Goal: Book appointment/travel/reservation

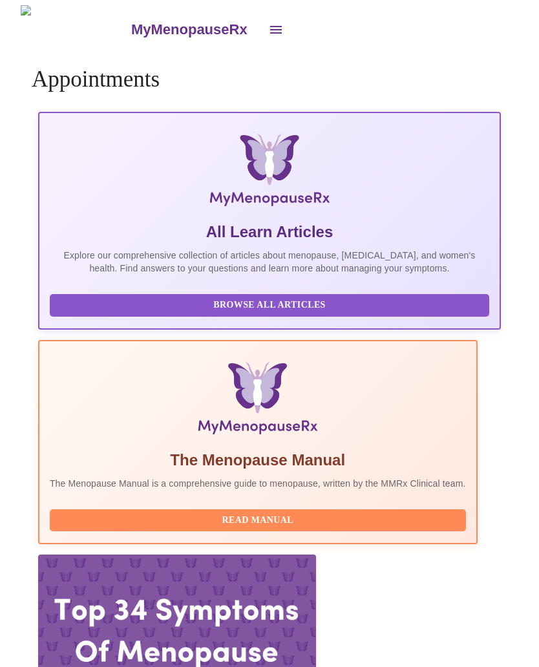
scroll to position [59, 0]
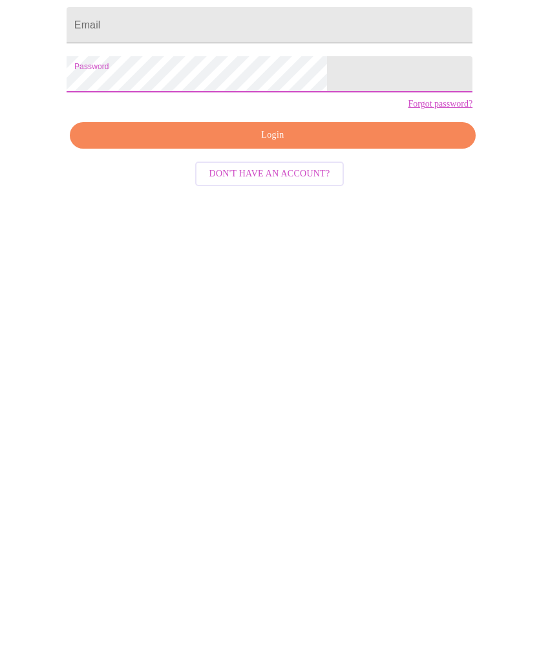
scroll to position [72, 0]
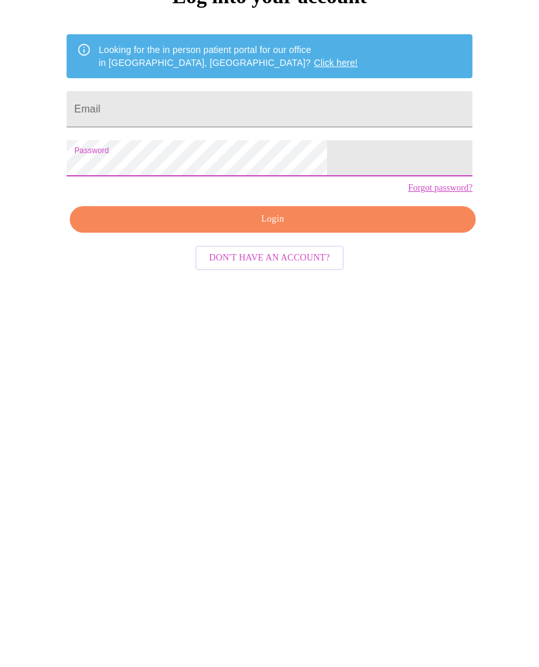
scroll to position [72, 0]
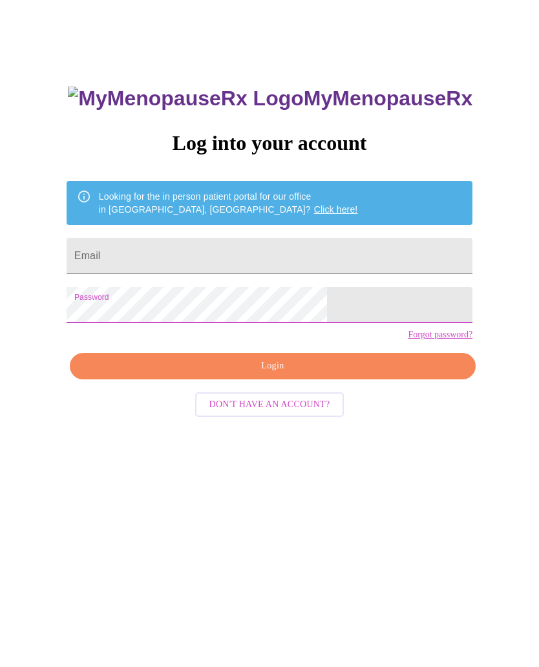
click at [306, 374] on span "Login" at bounding box center [273, 366] width 376 height 16
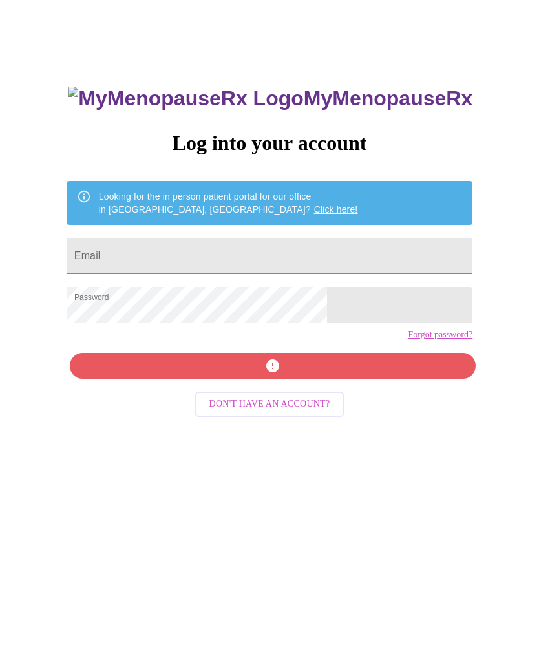
click at [262, 266] on input "Email" at bounding box center [270, 256] width 406 height 36
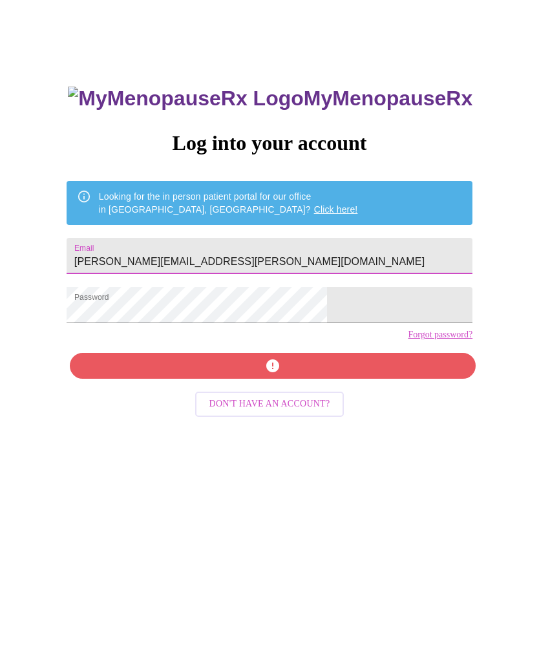
type input "kim.tangeman@gmail.com"
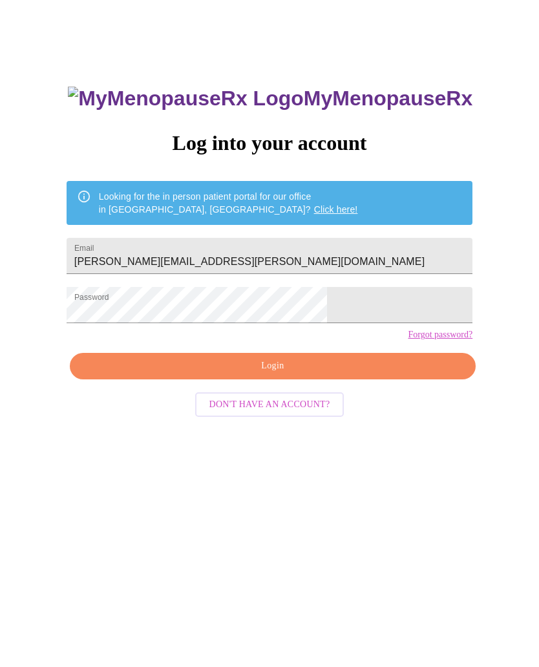
click at [295, 374] on span "Login" at bounding box center [273, 366] width 376 height 16
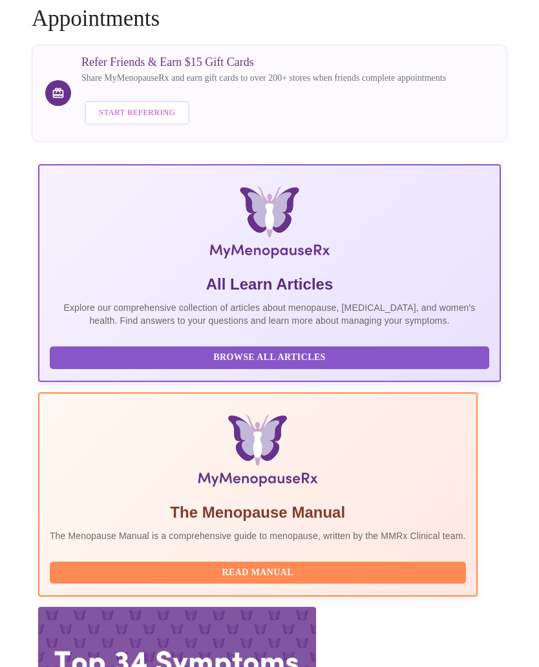
scroll to position [92, 0]
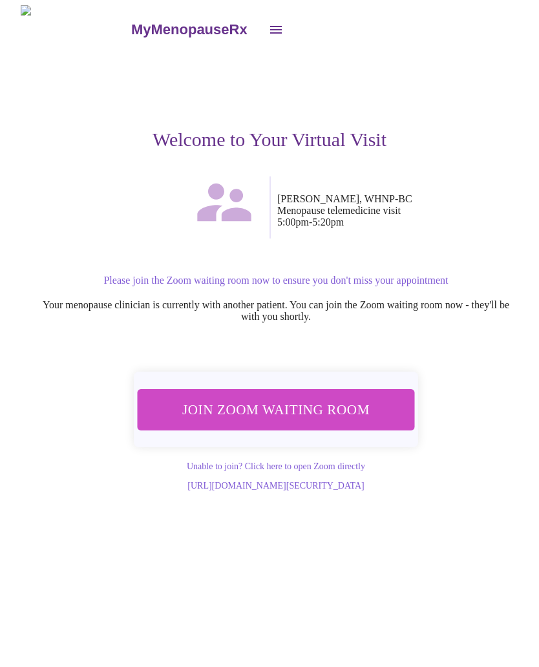
click at [296, 406] on span "Join Zoom Waiting Room" at bounding box center [275, 410] width 243 height 24
